Goal: Navigation & Orientation: Understand site structure

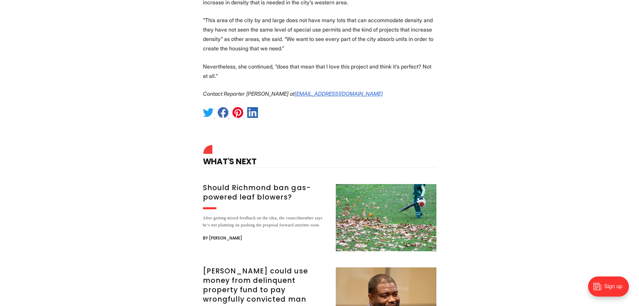
scroll to position [2549, 0]
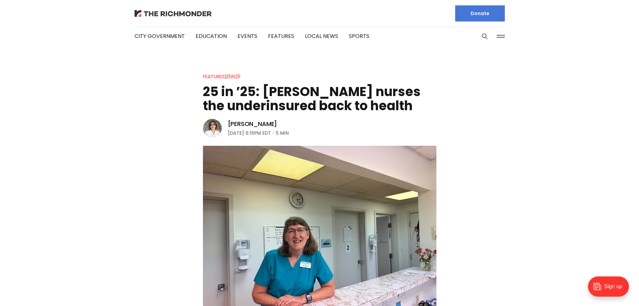
click at [182, 10] on img at bounding box center [172, 13] width 77 height 7
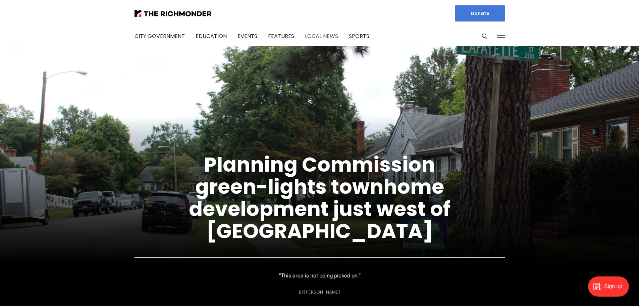
click at [321, 37] on link "Local News" at bounding box center [321, 36] width 33 height 8
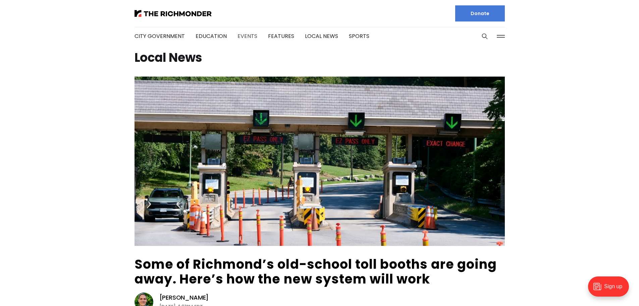
click at [250, 36] on link "Events" at bounding box center [247, 36] width 20 height 8
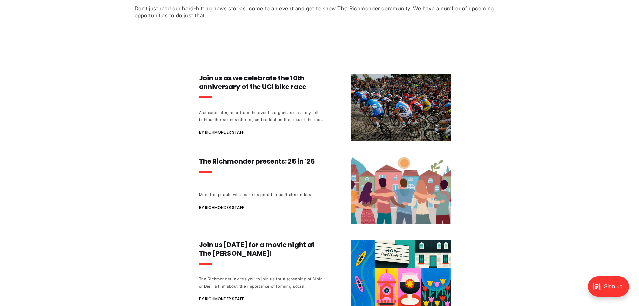
scroll to position [134, 0]
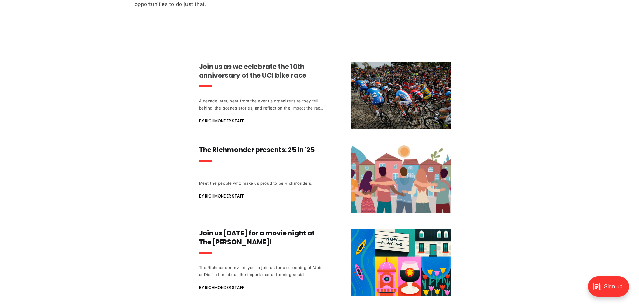
click at [398, 102] on img at bounding box center [400, 95] width 101 height 67
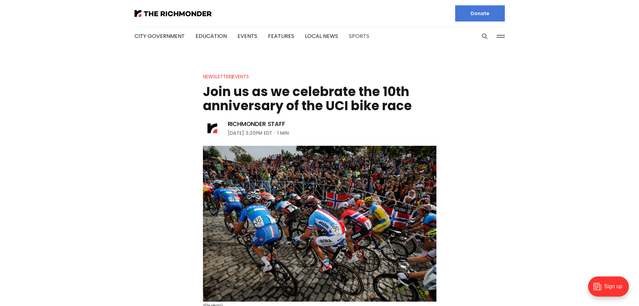
click at [359, 36] on link "Sports" at bounding box center [359, 36] width 20 height 8
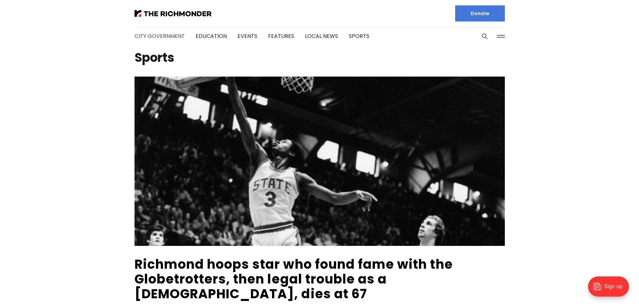
click at [176, 33] on link "City Government" at bounding box center [159, 36] width 50 height 8
